Goal: Transaction & Acquisition: Purchase product/service

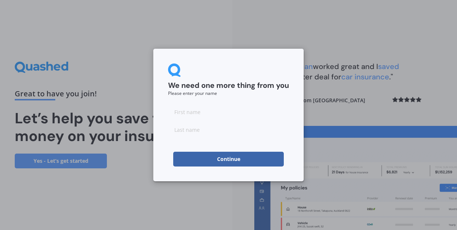
click at [213, 118] on input at bounding box center [228, 111] width 121 height 15
type input "Phil"
click at [193, 129] on input at bounding box center [228, 129] width 121 height 15
type input "Bridgen"
click at [211, 160] on button "Continue" at bounding box center [228, 159] width 111 height 15
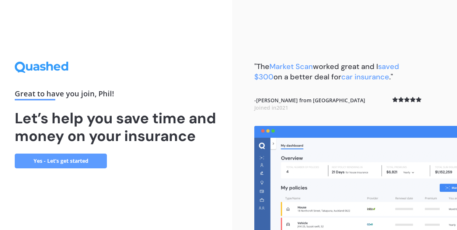
click at [64, 166] on link "Yes - Let’s get started" at bounding box center [61, 160] width 92 height 15
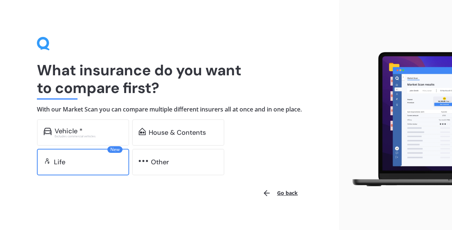
scroll to position [16, 0]
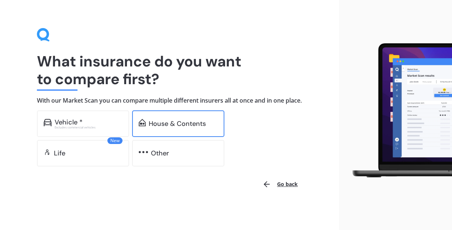
click at [162, 122] on div "House & Contents" at bounding box center [177, 123] width 57 height 7
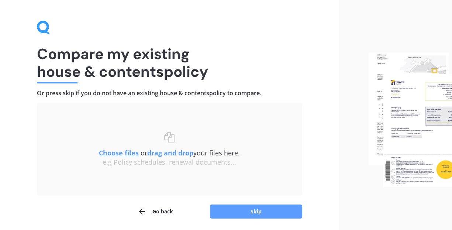
scroll to position [42, 0]
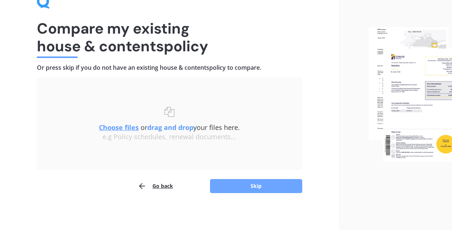
click at [267, 185] on button "Skip" at bounding box center [256, 186] width 92 height 14
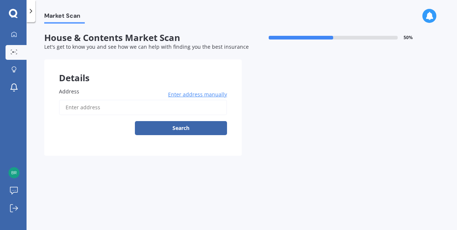
click at [71, 91] on span "Address" at bounding box center [69, 91] width 20 height 7
click at [71, 100] on input "Address" at bounding box center [143, 107] width 168 height 15
type input "197 Holborn Drive, Stokes Valley, Lower Hutt 5019"
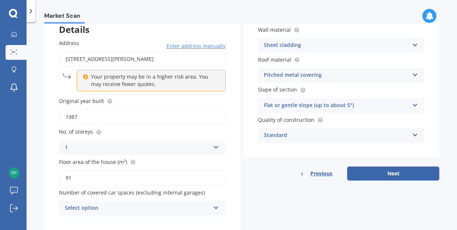
scroll to position [67, 0]
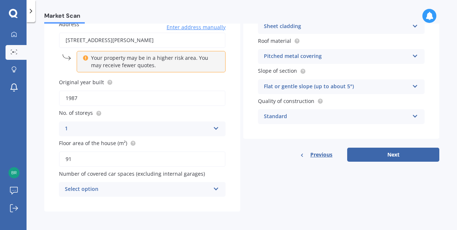
click at [73, 161] on input "91" at bounding box center [142, 158] width 167 height 15
type input "105"
click at [146, 185] on div "Select option" at bounding box center [137, 189] width 145 height 9
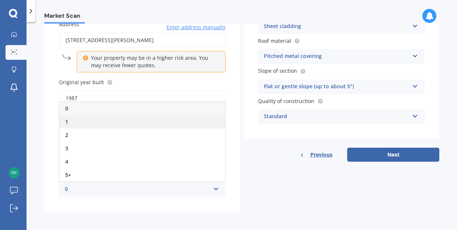
click at [92, 118] on div "1" at bounding box center [142, 121] width 166 height 13
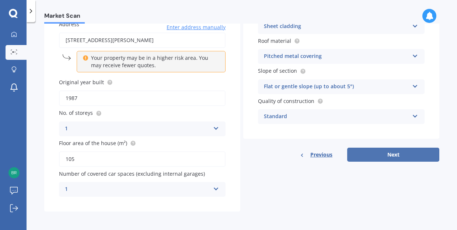
click at [393, 151] on button "Next" at bounding box center [393, 155] width 92 height 14
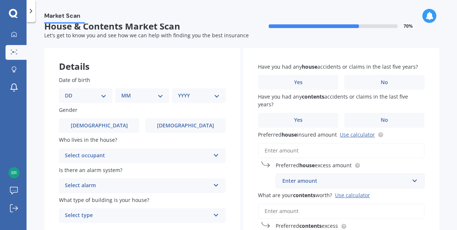
scroll to position [0, 0]
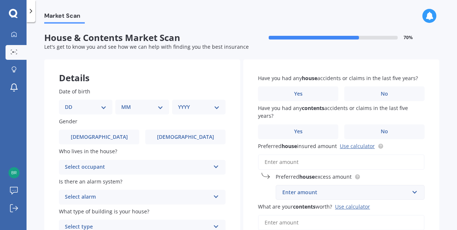
click at [79, 105] on select "DD 01 02 03 04 05 06 07 08 09 10 11 12 13 14 15 16 17 18 19 20 21 22 23 24 25 2…" at bounding box center [86, 107] width 42 height 8
select select "30"
click at [71, 103] on select "DD 01 02 03 04 05 06 07 08 09 10 11 12 13 14 15 16 17 18 19 20 21 22 23 24 25 2…" at bounding box center [86, 107] width 42 height 8
click at [126, 107] on select "MM 01 02 03 04 05 06 07 08 09 10 11 12" at bounding box center [143, 107] width 39 height 8
select select "03"
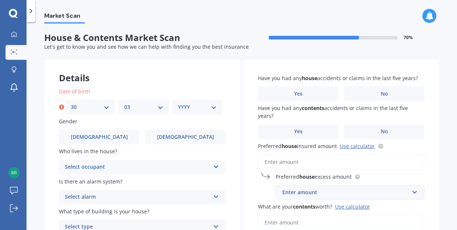
click at [185, 106] on select "YYYY 2009 2008 2007 2006 2005 2004 2003 2002 2001 2000 1999 1998 1997 1996 1995…" at bounding box center [197, 107] width 39 height 8
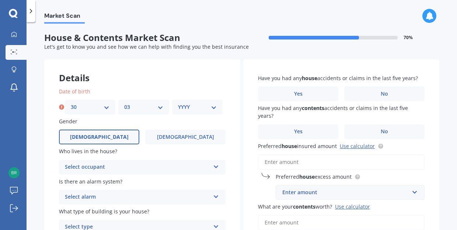
select select "1976"
click at [119, 142] on label "Male" at bounding box center [99, 136] width 80 height 15
click at [0, 0] on input "Male" at bounding box center [0, 0] width 0 height 0
click at [118, 166] on div "Select occupant" at bounding box center [137, 167] width 145 height 9
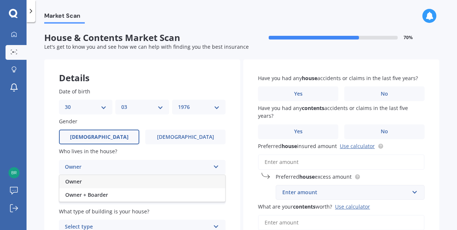
click at [83, 182] on div "Owner" at bounding box center [142, 181] width 166 height 13
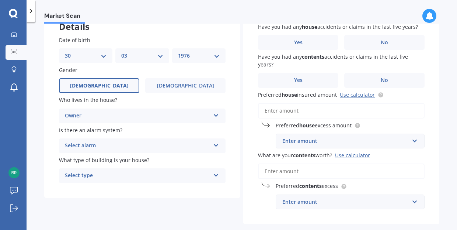
scroll to position [52, 0]
click at [100, 141] on div "Select alarm" at bounding box center [137, 145] width 145 height 9
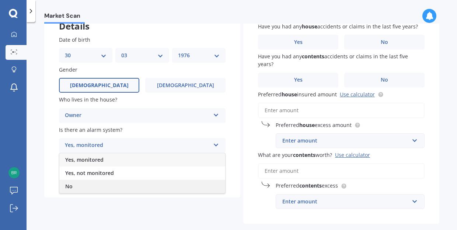
click at [78, 185] on div "No" at bounding box center [142, 186] width 166 height 13
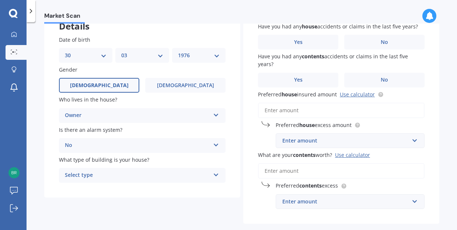
click at [86, 173] on div "Select type" at bounding box center [137, 175] width 145 height 9
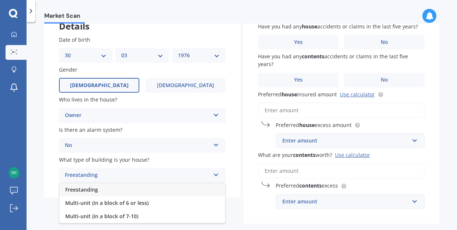
click at [93, 185] on div "Freestanding" at bounding box center [142, 189] width 166 height 13
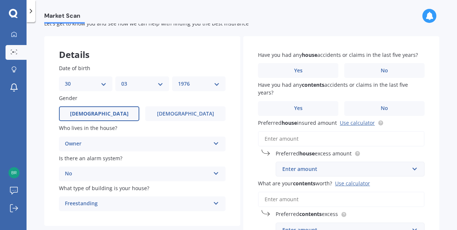
scroll to position [40, 0]
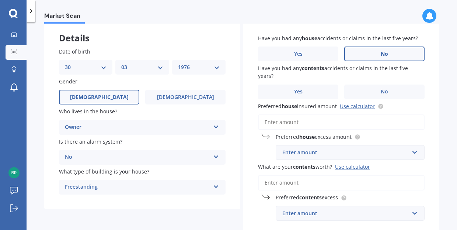
click at [391, 56] on label "No" at bounding box center [384, 53] width 80 height 15
click at [0, 0] on input "No" at bounding box center [0, 0] width 0 height 0
click at [382, 91] on span "No" at bounding box center [384, 92] width 7 height 6
click at [0, 0] on input "No" at bounding box center [0, 0] width 0 height 0
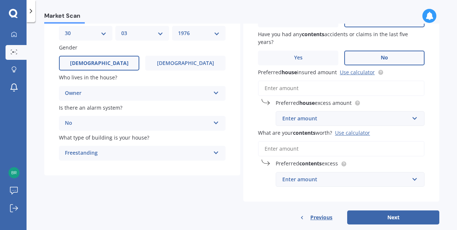
scroll to position [75, 0]
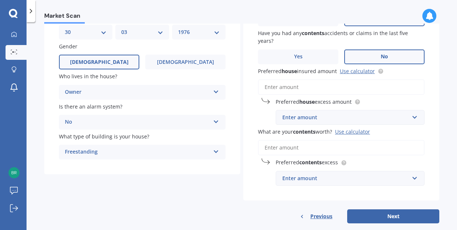
click at [336, 118] on div "Enter amount" at bounding box center [345, 117] width 127 height 8
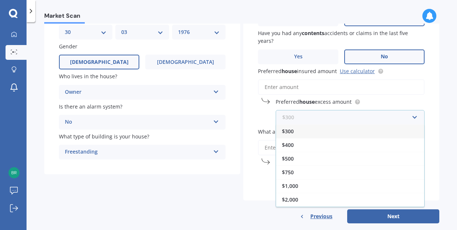
click at [336, 118] on input "text" at bounding box center [348, 117] width 142 height 14
click at [309, 87] on input "Preferred house insured amount Use calculator" at bounding box center [341, 86] width 167 height 15
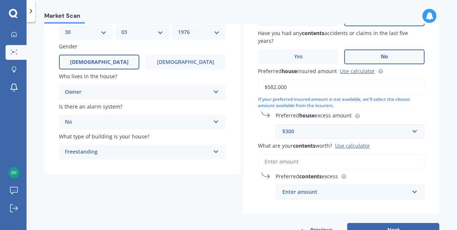
type input "$582,000"
click at [323, 131] on div "$300" at bounding box center [345, 131] width 127 height 8
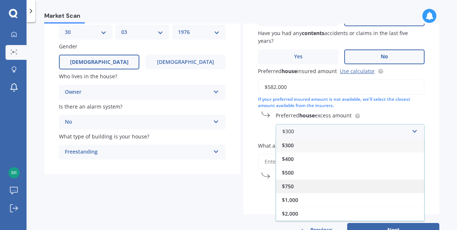
click at [309, 188] on div "$750" at bounding box center [350, 186] width 148 height 14
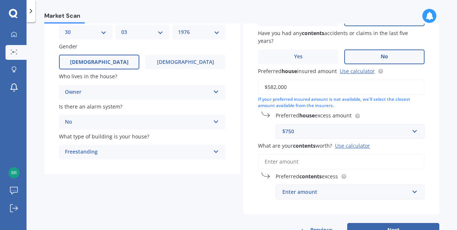
click at [319, 164] on input "What are your contents worth? Use calculator" at bounding box center [341, 161] width 167 height 15
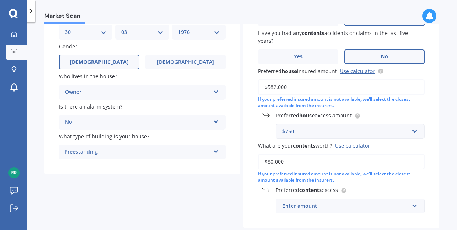
scroll to position [115, 0]
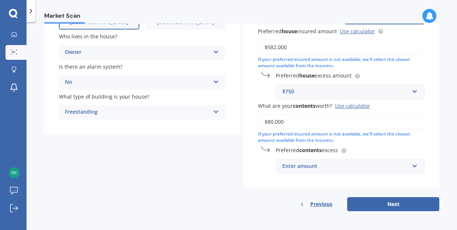
type input "$80,000"
click at [319, 164] on div "Enter amount" at bounding box center [345, 166] width 127 height 8
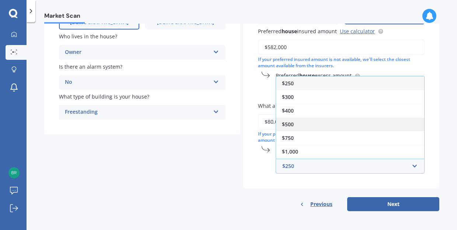
click at [291, 126] on span "$500" at bounding box center [288, 124] width 12 height 7
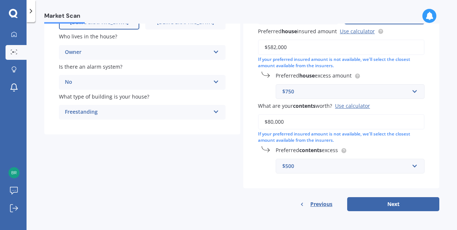
click at [291, 182] on div "Have you had any house accidents or claims in the last five years? Yes No Have …" at bounding box center [341, 66] width 196 height 243
click at [361, 201] on button "Next" at bounding box center [393, 204] width 92 height 14
select select "30"
select select "03"
select select "1976"
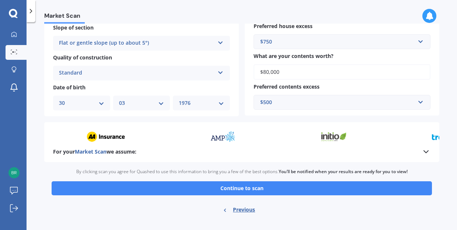
scroll to position [264, 0]
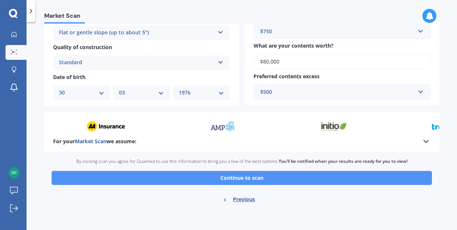
click at [277, 180] on button "Continue to scan" at bounding box center [242, 178] width 381 height 14
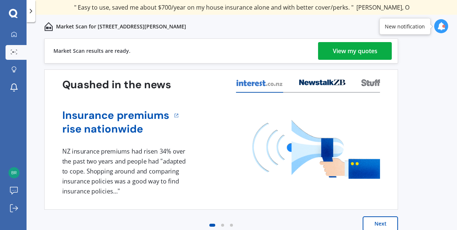
click at [345, 49] on div "View my quotes" at bounding box center [355, 51] width 45 height 18
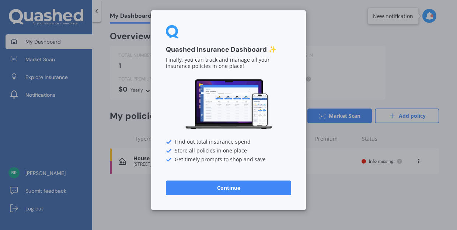
click at [228, 187] on button "Continue" at bounding box center [228, 187] width 125 height 15
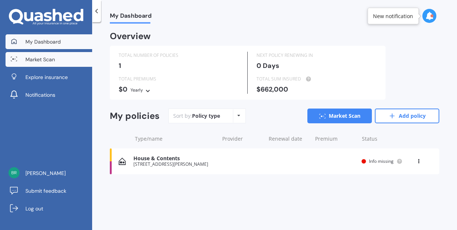
click at [45, 57] on span "Market Scan" at bounding box center [40, 59] width 30 height 7
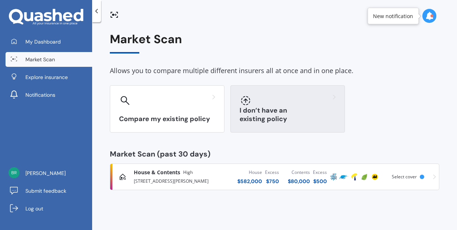
click at [261, 110] on div "I don’t have an existing policy" at bounding box center [287, 108] width 115 height 47
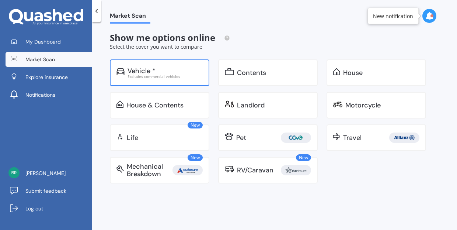
click at [193, 81] on div "Vehicle * Excludes commercial vehicles" at bounding box center [160, 72] width 100 height 27
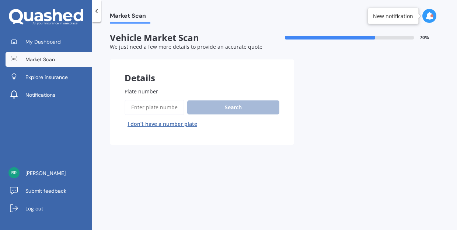
click at [166, 106] on input "Plate number" at bounding box center [155, 107] width 60 height 15
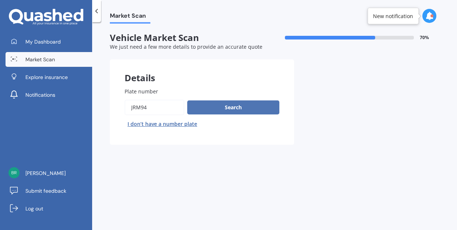
type input "jrm94"
click at [216, 109] on button "Search" at bounding box center [233, 107] width 92 height 14
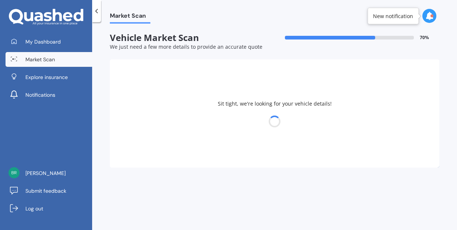
select select "30"
select select "03"
select select "1976"
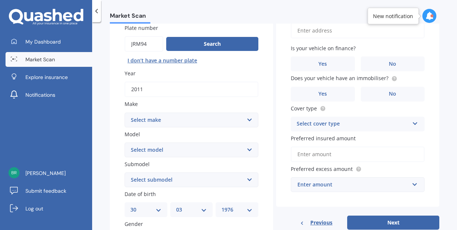
scroll to position [65, 0]
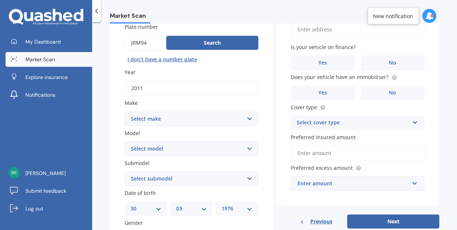
click at [212, 118] on select "Select make AC ALFA ROMEO ASTON MARTIN AUDI AUSTIN BEDFORD Bentley BMW BYD CADI…" at bounding box center [192, 118] width 134 height 15
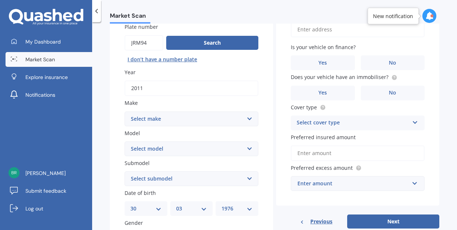
select select "CHRYSLER"
click at [125, 111] on select "Select make AC ALFA ROMEO ASTON MARTIN AUDI AUSTIN BEDFORD Bentley BMW BYD CADI…" at bounding box center [192, 118] width 134 height 15
click at [143, 145] on select "Select model 300 300C Avenger Crossfire Dodge Utility Grand Voyager Jeep Cherok…" at bounding box center [192, 148] width 134 height 15
select select "GRAND VOYAGER"
click at [125, 141] on select "Select model 300 300C Avenger Crossfire Dodge Utility Grand Voyager Jeep Cherok…" at bounding box center [192, 148] width 134 height 15
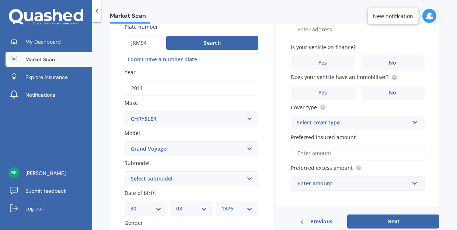
click at [162, 178] on select "Select submodel (All)" at bounding box center [192, 178] width 134 height 15
select select "(ALL)"
click at [125, 171] on select "Select submodel (All)" at bounding box center [192, 178] width 134 height 15
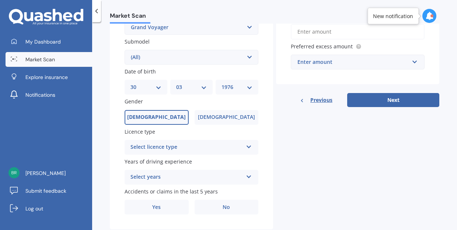
scroll to position [204, 0]
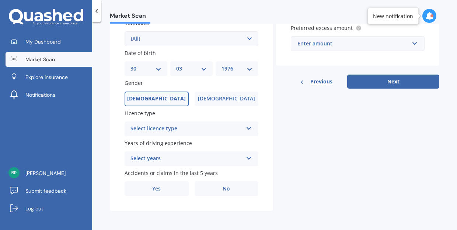
click at [172, 129] on div "Select licence type" at bounding box center [187, 128] width 112 height 9
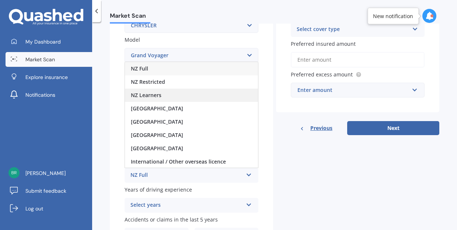
scroll to position [157, 0]
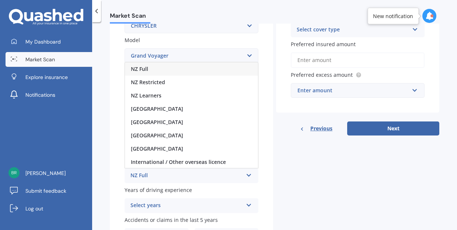
click at [156, 70] on div "NZ Full" at bounding box center [191, 68] width 133 height 13
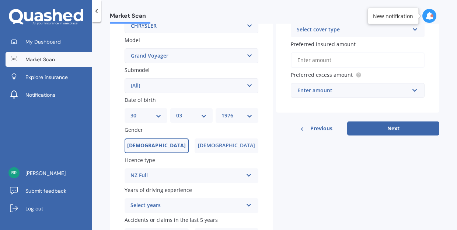
click at [163, 203] on div "Select years" at bounding box center [187, 205] width 112 height 9
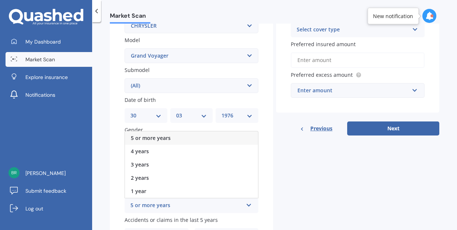
click at [165, 140] on span "5 or more years" at bounding box center [151, 137] width 40 height 7
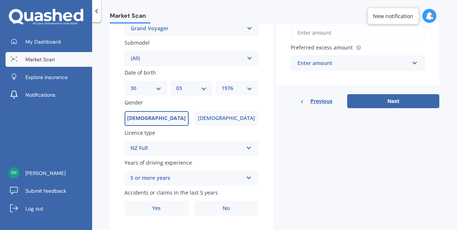
scroll to position [204, 0]
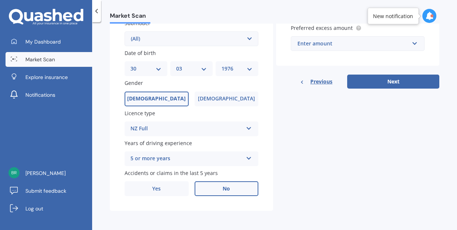
click at [232, 187] on label "No" at bounding box center [227, 188] width 64 height 15
click at [0, 0] on input "No" at bounding box center [0, 0] width 0 height 0
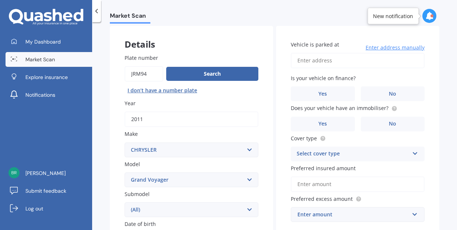
scroll to position [35, 0]
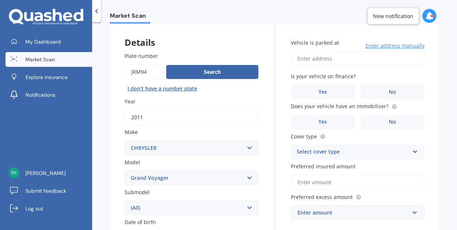
click at [332, 56] on input "Vehicle is parked at" at bounding box center [358, 58] width 134 height 15
type input "197 Holborn DriveStokes Valley 5019"
click at [390, 89] on span "No" at bounding box center [392, 92] width 7 height 6
click at [0, 0] on input "No" at bounding box center [0, 0] width 0 height 0
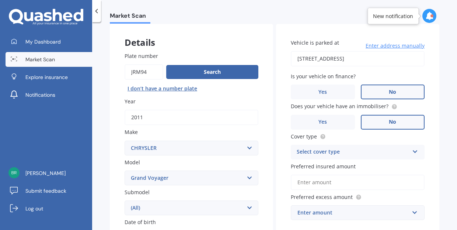
click at [382, 118] on label "No" at bounding box center [393, 122] width 64 height 15
click at [0, 0] on input "No" at bounding box center [0, 0] width 0 height 0
click at [371, 148] on div "Select cover type" at bounding box center [353, 152] width 112 height 9
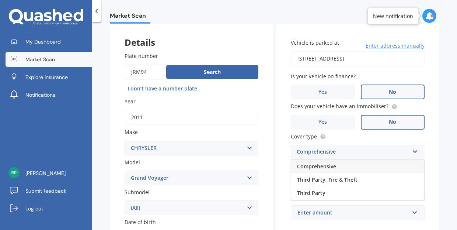
click at [349, 162] on div "Comprehensive" at bounding box center [357, 166] width 133 height 13
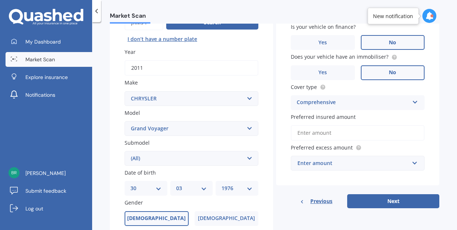
scroll to position [89, 0]
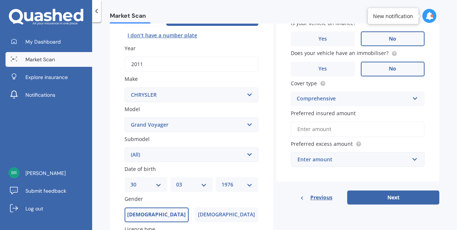
click at [340, 129] on input "Preferred insured amount" at bounding box center [358, 128] width 134 height 15
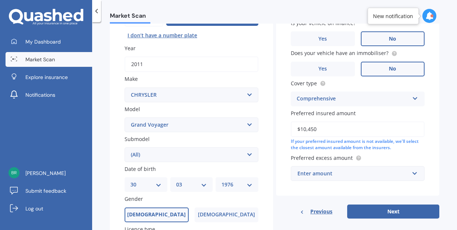
type input "$10,450"
click at [350, 173] on div "Enter amount" at bounding box center [354, 173] width 112 height 8
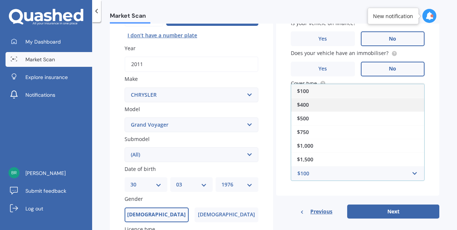
click at [331, 98] on div "$400" at bounding box center [357, 105] width 133 height 14
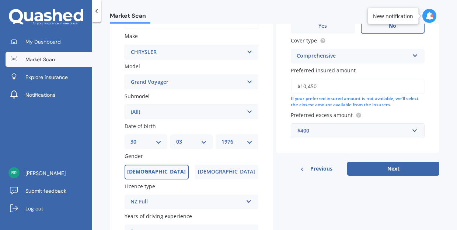
scroll to position [133, 0]
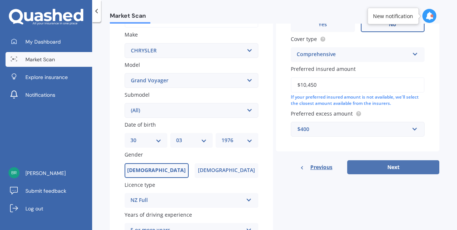
click at [375, 173] on button "Next" at bounding box center [393, 167] width 92 height 14
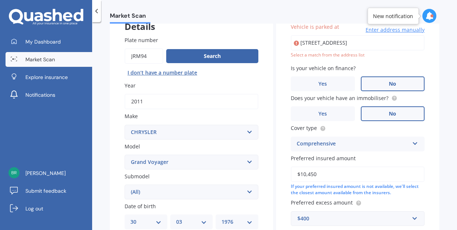
scroll to position [50, 0]
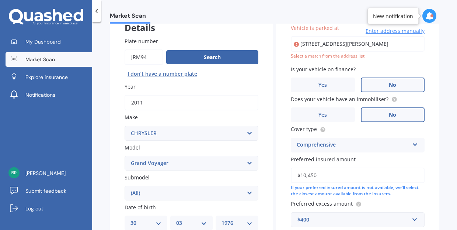
type input "197 Holborn Drive, Stokes Valley, Lower Hutt 5019"
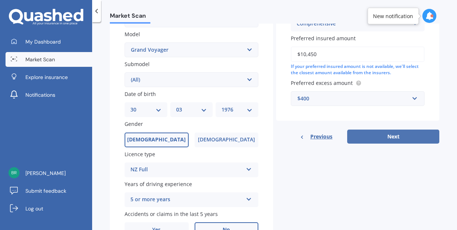
click at [383, 135] on button "Next" at bounding box center [393, 136] width 92 height 14
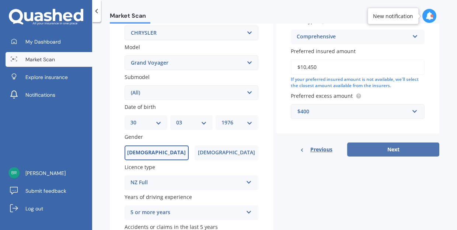
select select "30"
select select "03"
select select "1976"
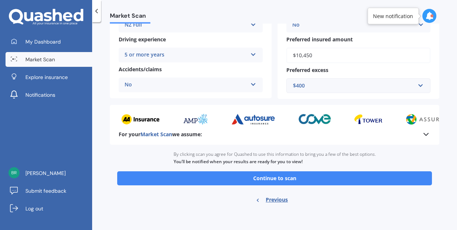
scroll to position [150, 0]
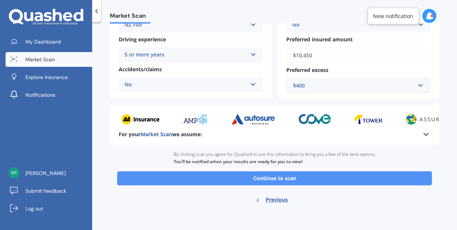
click at [302, 175] on button "Continue to scan" at bounding box center [274, 178] width 315 height 14
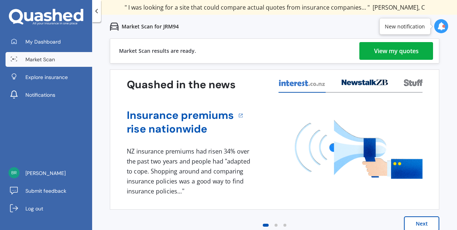
click at [391, 51] on div "View my quotes" at bounding box center [396, 51] width 45 height 18
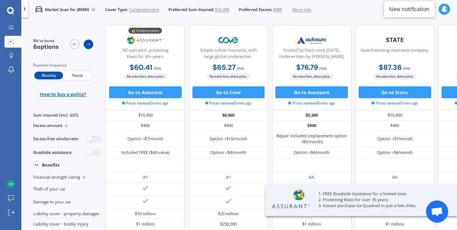
click at [87, 43] on icon at bounding box center [88, 44] width 5 height 5
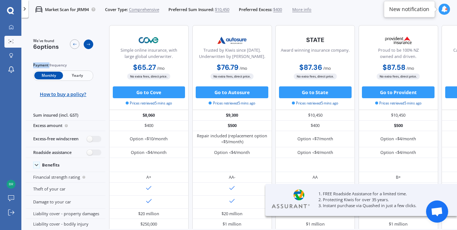
click at [87, 43] on icon at bounding box center [88, 44] width 5 height 5
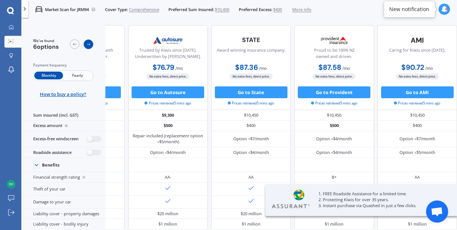
click at [87, 43] on icon at bounding box center [88, 44] width 5 height 5
click at [76, 45] on icon at bounding box center [74, 44] width 5 height 5
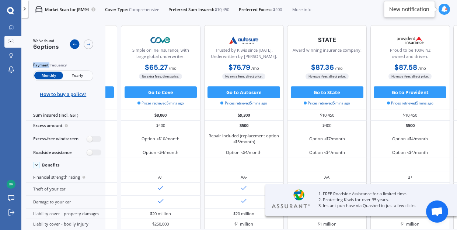
scroll to position [0, 84]
click at [76, 45] on icon at bounding box center [74, 44] width 5 height 5
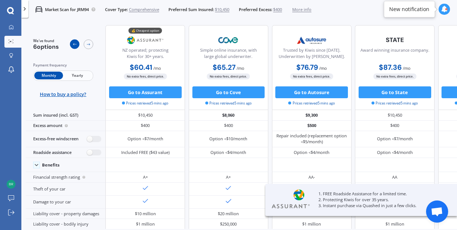
click at [76, 45] on icon at bounding box center [74, 44] width 5 height 5
